Goal: Check status: Check status

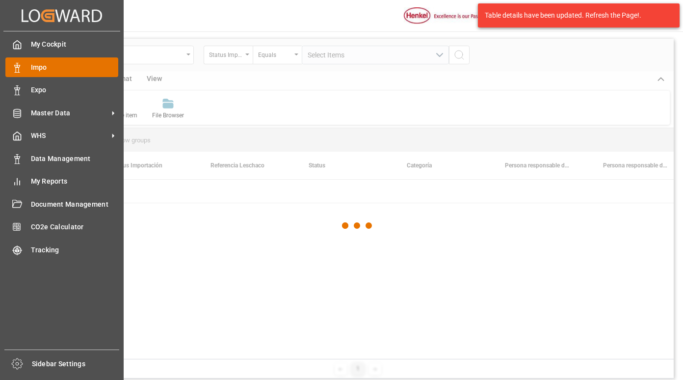
click at [43, 67] on span "Impo" at bounding box center [75, 67] width 88 height 10
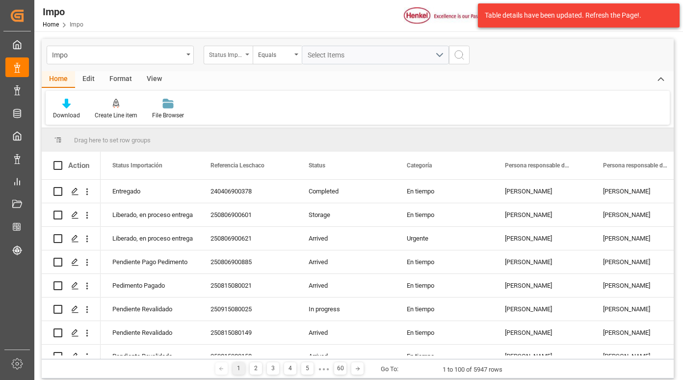
click at [241, 56] on div "Status Importación" at bounding box center [225, 53] width 33 height 11
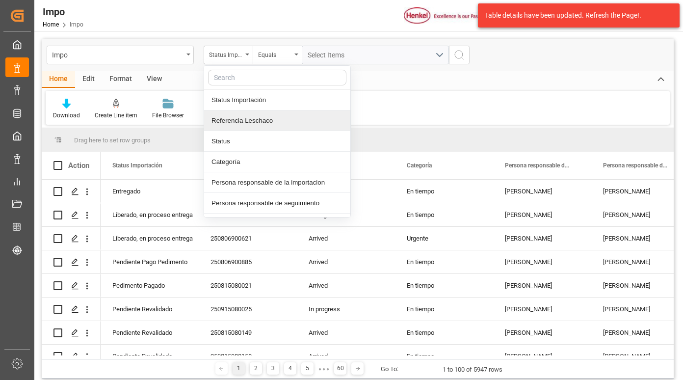
click at [242, 118] on div "Referencia Leschaco" at bounding box center [277, 120] width 146 height 21
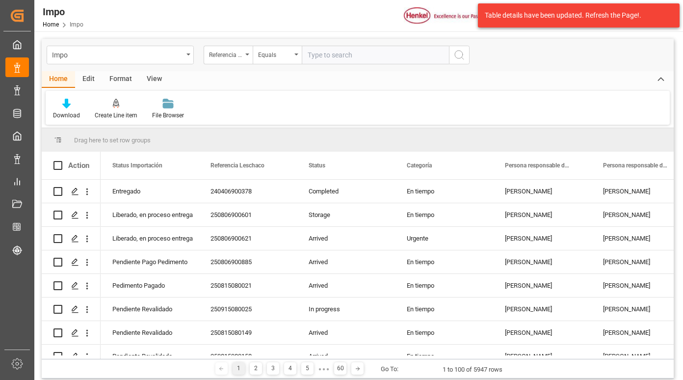
click at [329, 57] on input "text" at bounding box center [375, 55] width 147 height 19
paste input "250815080149"
type input "250815080149"
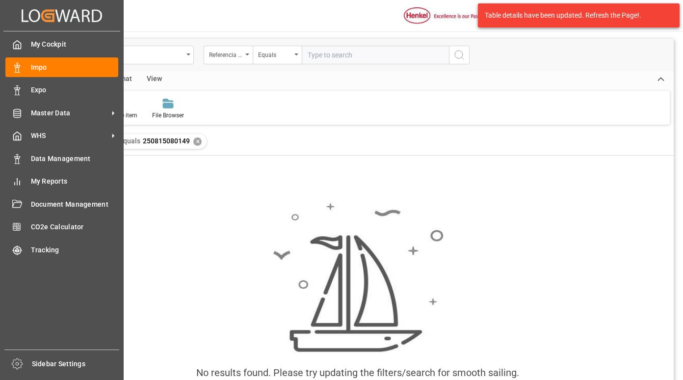
click at [5, 61] on div "My Cockpit My Cockpit Impo Impo Expo Expo Master Data Master Data WHS WHS Data …" at bounding box center [61, 190] width 117 height 318
click at [40, 65] on span "Impo" at bounding box center [75, 67] width 88 height 10
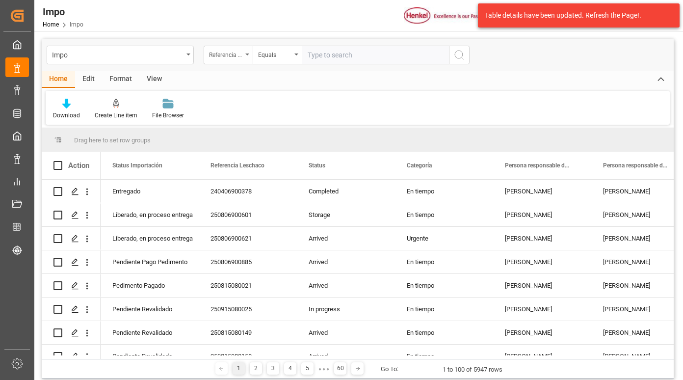
click at [237, 58] on div "Referencia Leschaco" at bounding box center [225, 53] width 33 height 11
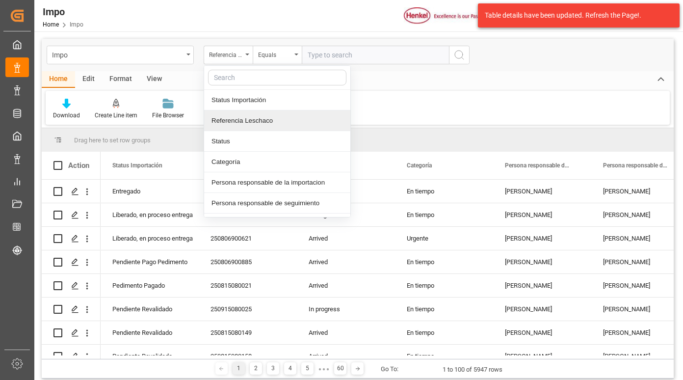
click at [230, 126] on div "Referencia Leschaco" at bounding box center [277, 120] width 146 height 21
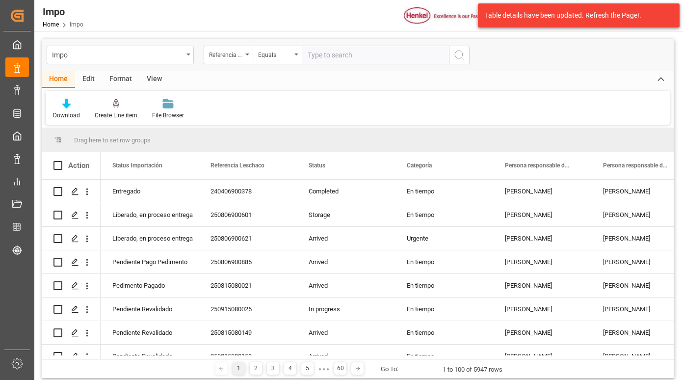
click at [322, 56] on input "text" at bounding box center [375, 55] width 147 height 19
paste input "250815080149"
type input "250815080149"
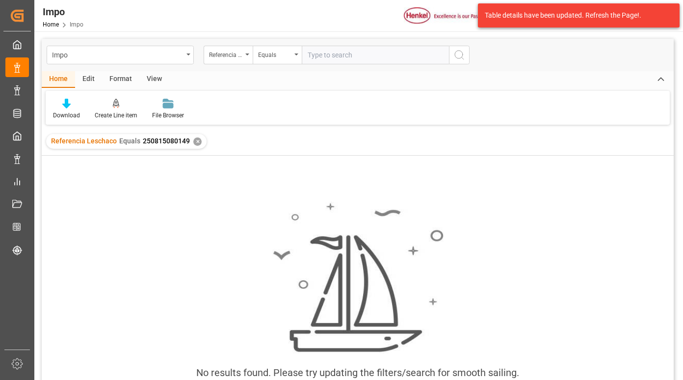
click at [315, 58] on input "text" at bounding box center [375, 55] width 147 height 19
paste input "250806900885"
type input "250806900885"
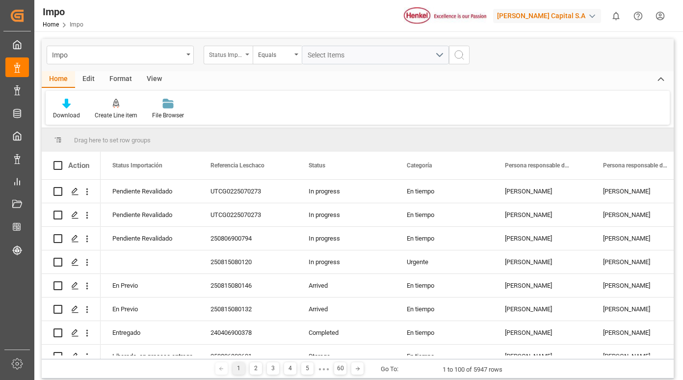
click at [240, 56] on div "Status Importación" at bounding box center [225, 53] width 33 height 11
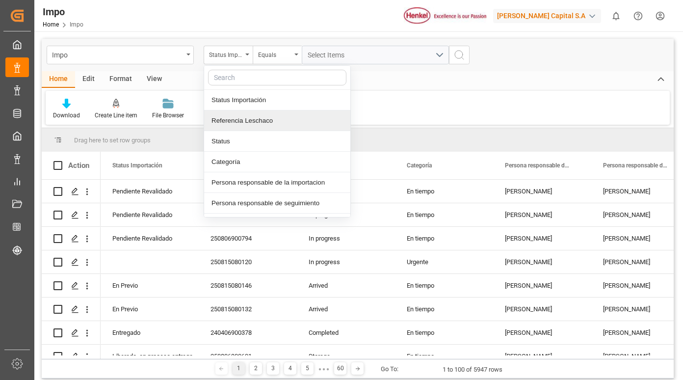
click at [247, 123] on div "Referencia Leschaco" at bounding box center [277, 120] width 146 height 21
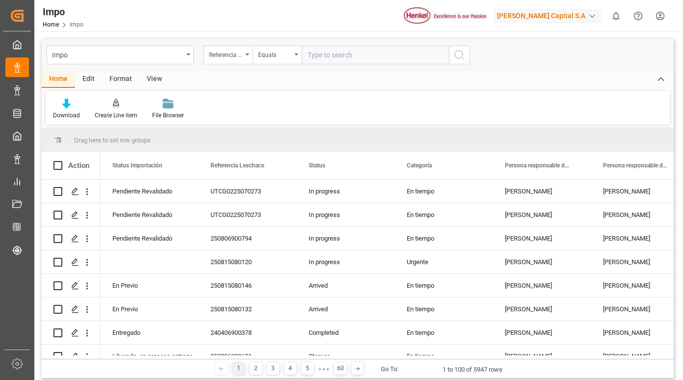
click at [323, 54] on input "text" at bounding box center [375, 55] width 147 height 19
type input "250806900885"
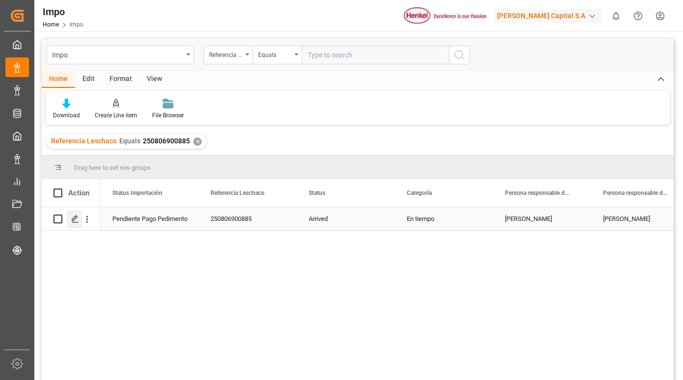
click at [76, 219] on icon "Press SPACE to select this row." at bounding box center [75, 219] width 8 height 8
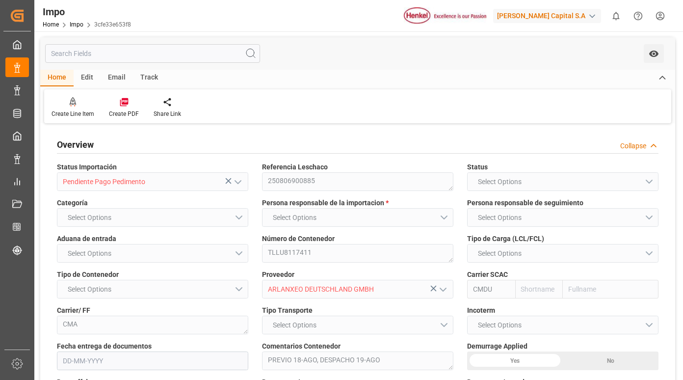
type input "CMACGM"
type input "CMA CGM Group"
type input "3"
type input "20"
type input "12"
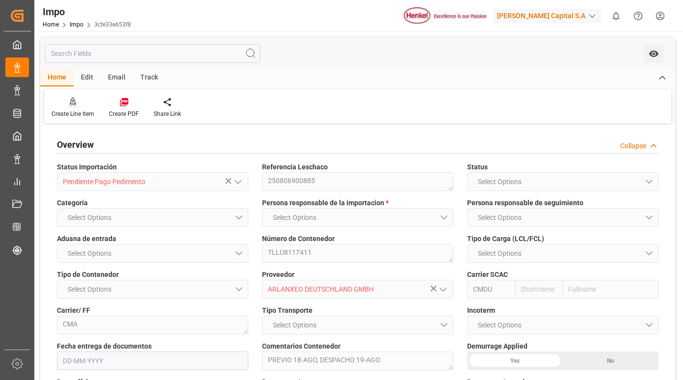
type input "9979254"
type input "[DATE]"
type input "[DATE] 16:09"
type input "[DATE] 05:29"
type input "[DATE] 12:26"
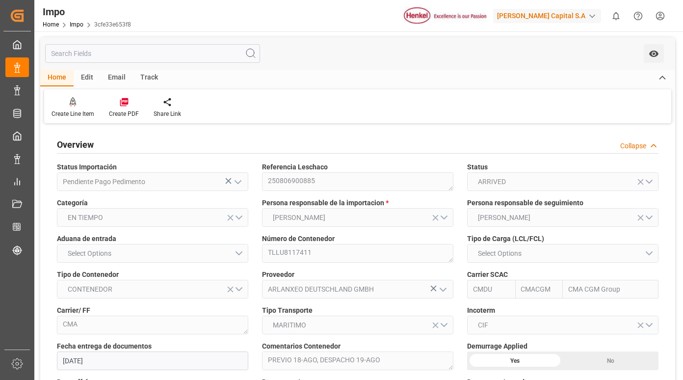
type input "[DATE] 08:27"
type input "[DATE] 17:49"
type input "[DATE] 04:17"
click at [145, 76] on div "Track" at bounding box center [149, 78] width 32 height 17
click at [59, 109] on div "Tracking" at bounding box center [62, 113] width 23 height 9
